Goal: Task Accomplishment & Management: Use online tool/utility

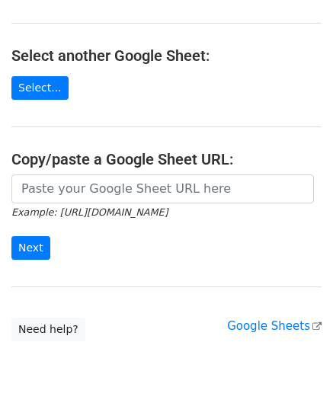
scroll to position [152, 0]
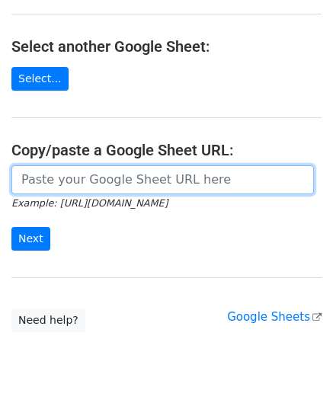
click at [93, 183] on input "url" at bounding box center [162, 179] width 303 height 29
paste input "[URL][DOMAIN_NAME]"
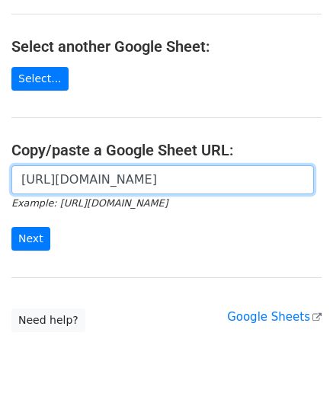
scroll to position [0, 352]
type input "[URL][DOMAIN_NAME]"
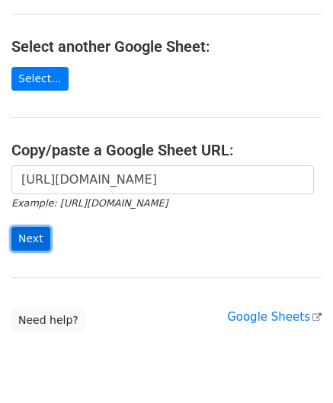
click at [37, 233] on input "Next" at bounding box center [30, 239] width 39 height 24
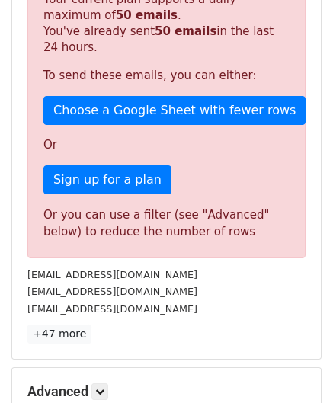
scroll to position [514, 0]
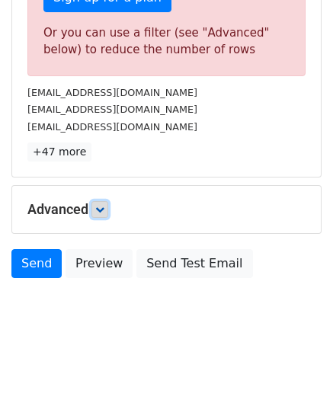
click at [108, 201] on link at bounding box center [99, 209] width 17 height 17
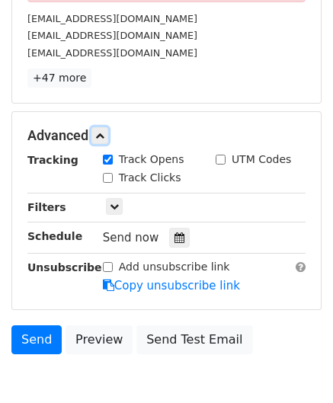
scroll to position [591, 0]
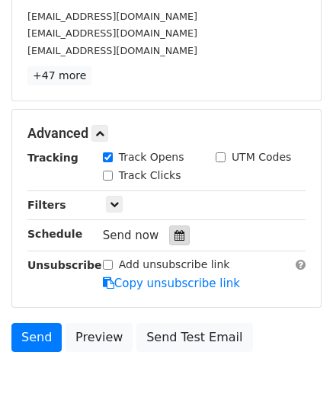
click at [174, 234] on icon at bounding box center [179, 235] width 10 height 11
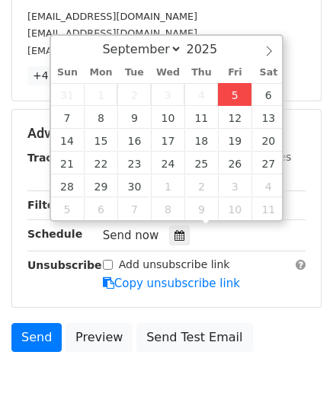
type input "2025-09-05 12:00"
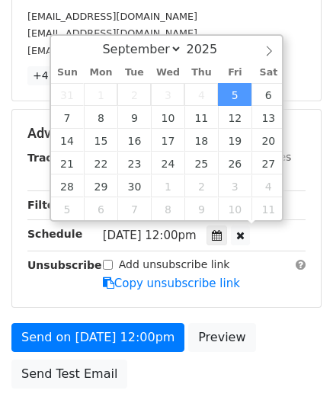
scroll to position [0, 0]
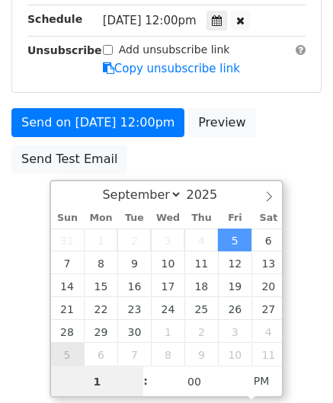
type input "10"
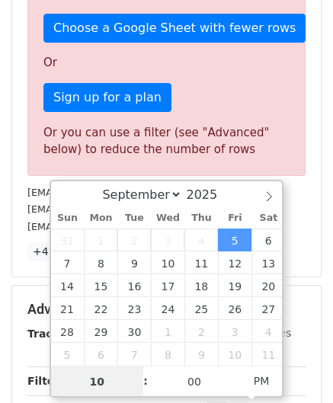
scroll to position [591, 0]
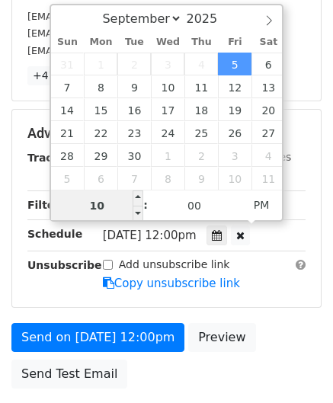
drag, startPoint x: 84, startPoint y: 206, endPoint x: 72, endPoint y: 210, distance: 12.8
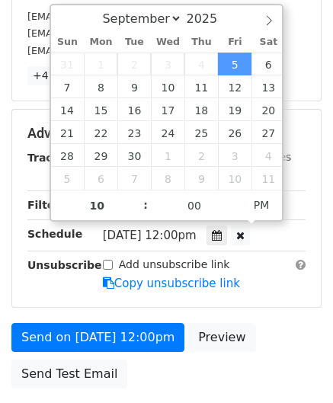
type input "2025-09-05 22:00"
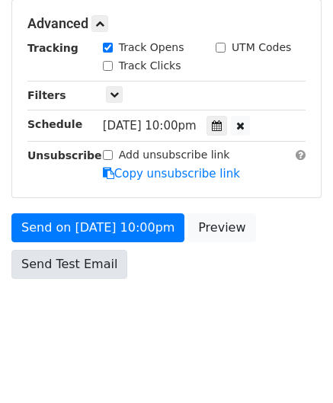
scroll to position [637, 0]
